Goal: Navigation & Orientation: Find specific page/section

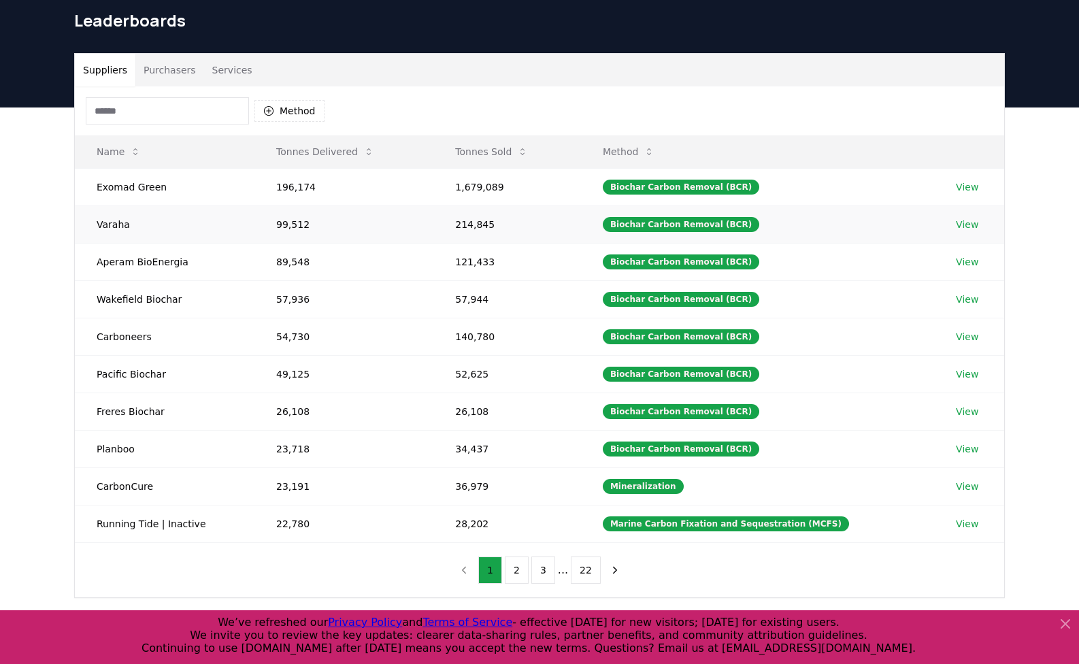
scroll to position [46, 0]
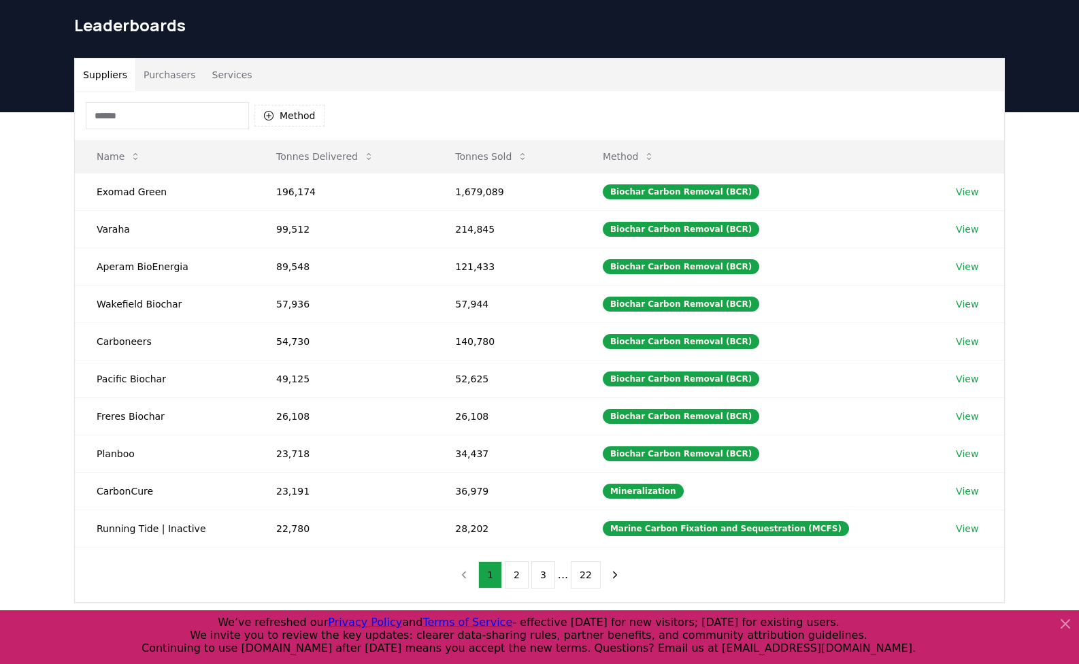
click at [16, 256] on div "Suppliers Purchasers Services Method Name Tonnes Delivered Tonnes Sold Method E…" at bounding box center [539, 384] width 1079 height 545
click at [171, 90] on button "Purchasers" at bounding box center [169, 75] width 69 height 33
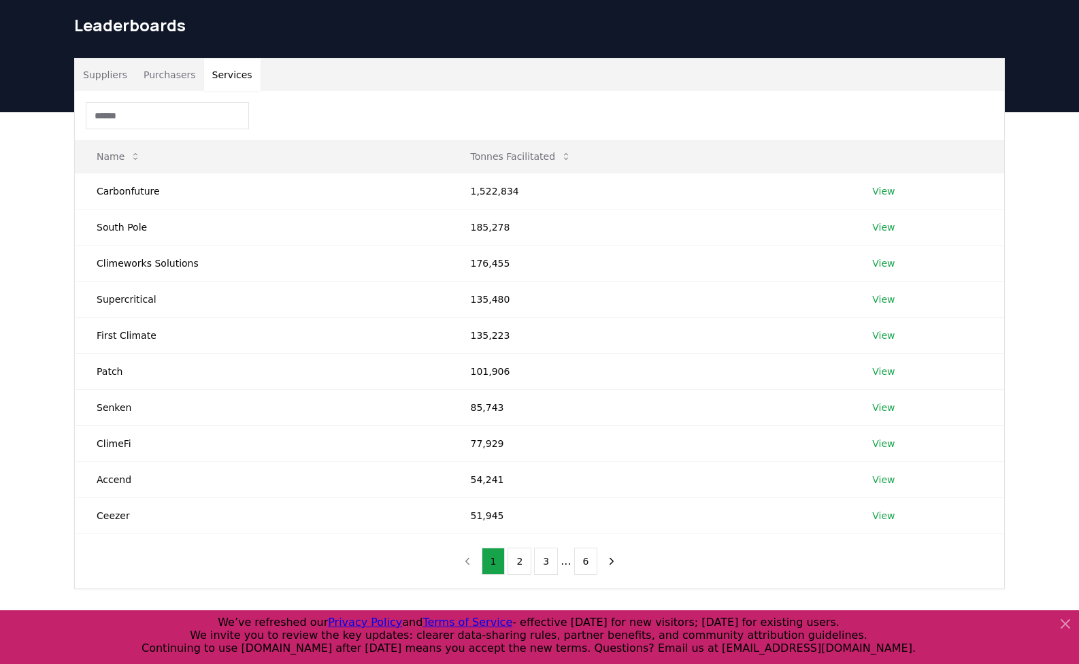
click at [211, 67] on button "Services" at bounding box center [232, 75] width 56 height 33
click at [96, 80] on button "Suppliers" at bounding box center [105, 75] width 61 height 33
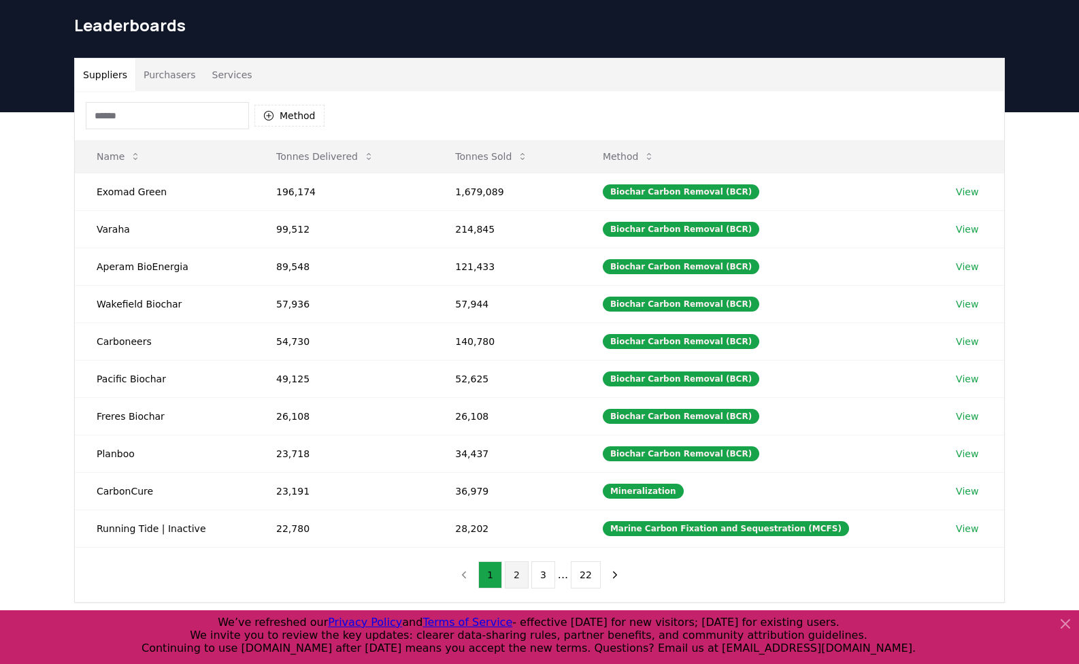
click at [520, 578] on button "2" at bounding box center [517, 574] width 24 height 27
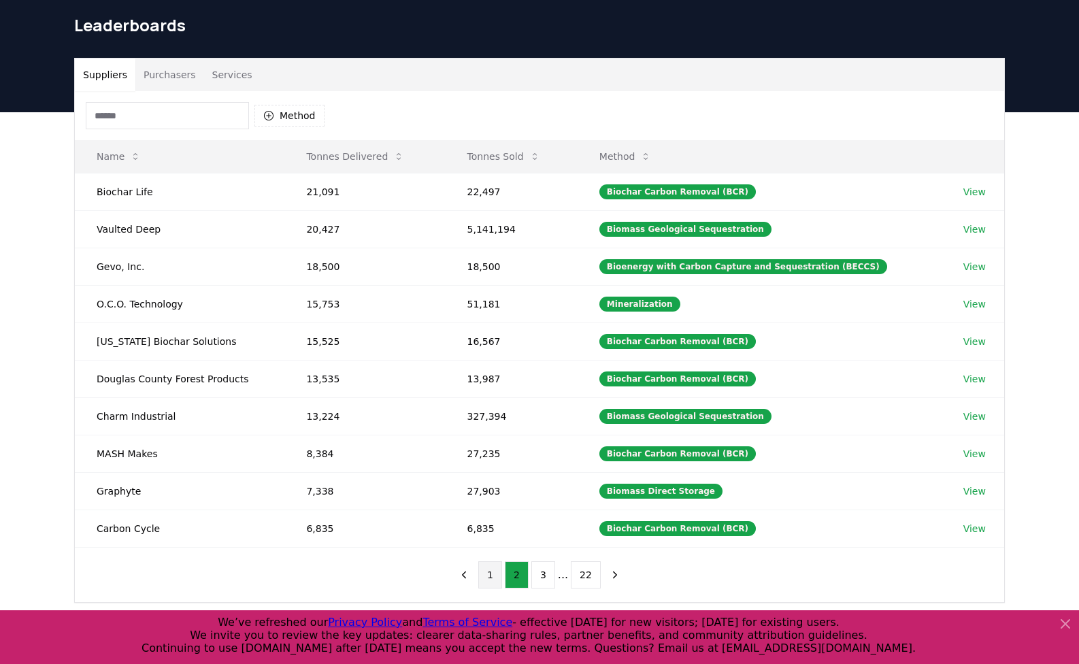
click at [487, 578] on button "1" at bounding box center [490, 574] width 24 height 27
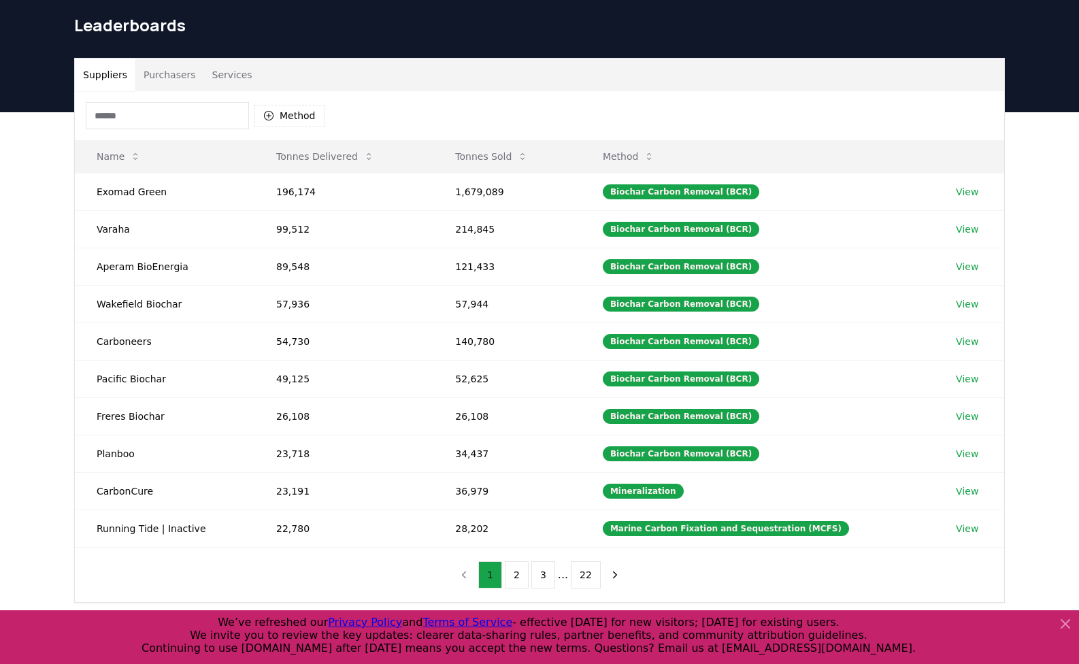
click at [502, 576] on button "1" at bounding box center [490, 574] width 24 height 27
click at [516, 573] on button "2" at bounding box center [517, 574] width 24 height 27
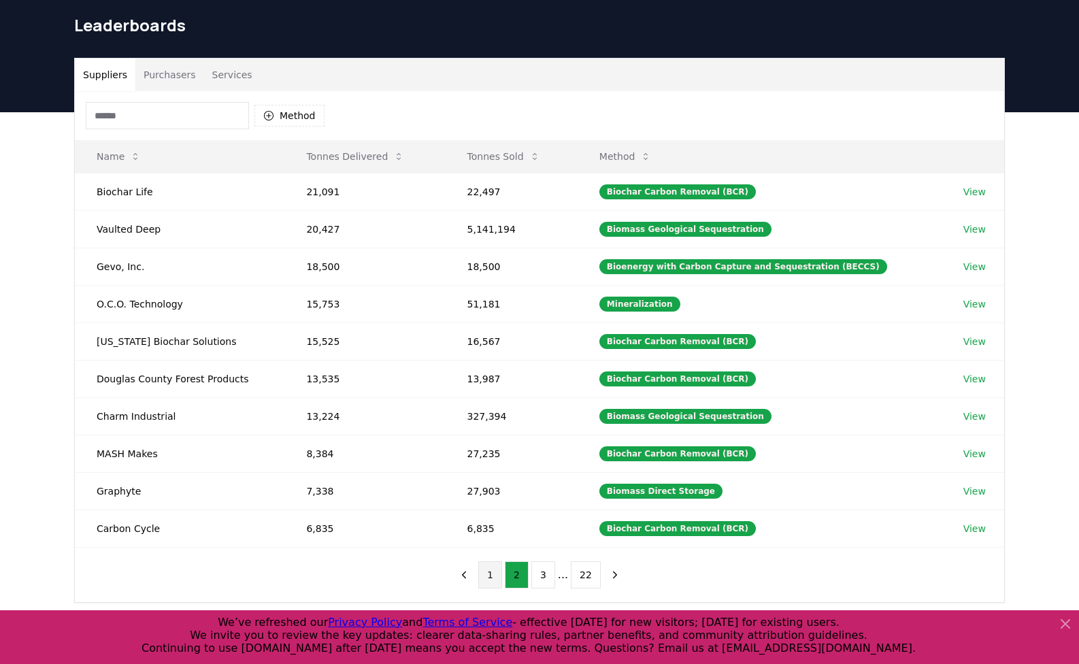
click at [499, 574] on button "1" at bounding box center [490, 574] width 24 height 27
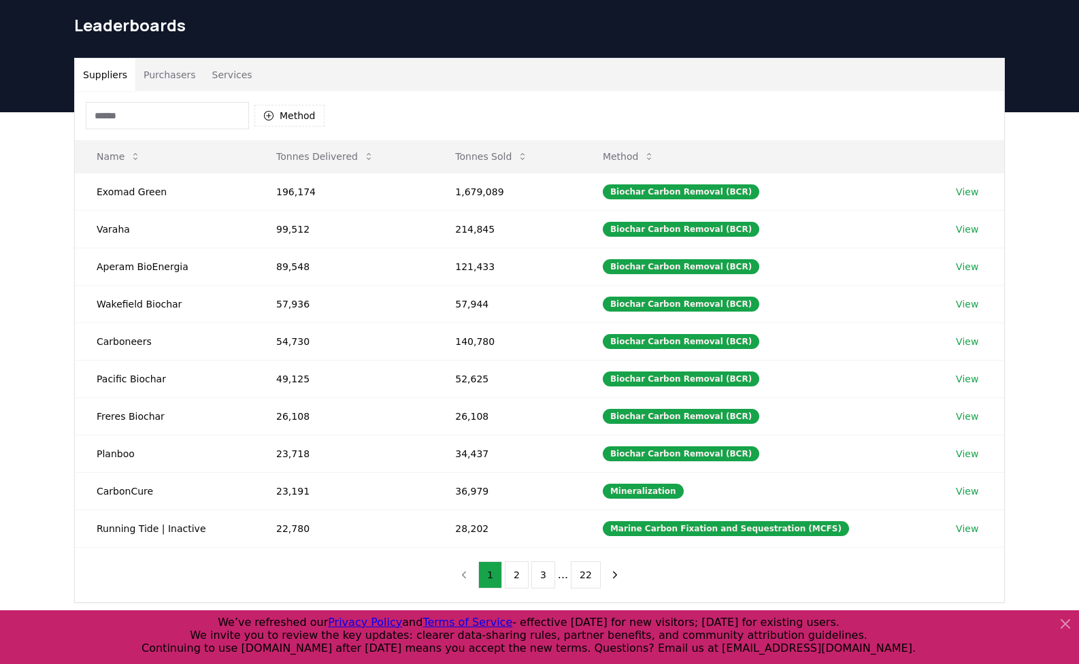
click at [11, 386] on div "Suppliers Purchasers Services Method Name Tonnes Delivered Tonnes Sold Method E…" at bounding box center [539, 384] width 1079 height 545
drag, startPoint x: 8, startPoint y: 189, endPoint x: 538, endPoint y: 93, distance: 538.6
click at [8, 189] on div "Suppliers Purchasers Services Method Name Tonnes Delivered Tonnes Sold Method E…" at bounding box center [539, 384] width 1079 height 545
